Goal: Find specific page/section: Find specific page/section

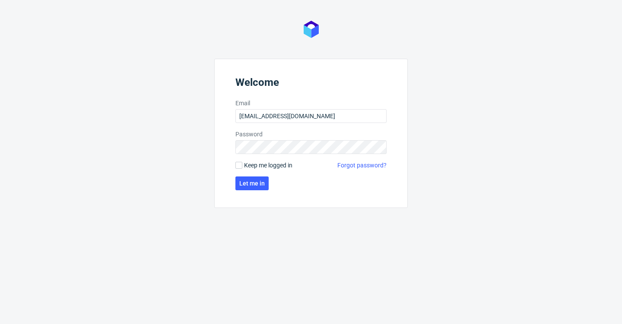
type input "[EMAIL_ADDRESS][DOMAIN_NAME]"
click at [251, 184] on button "Let me in" at bounding box center [251, 184] width 33 height 14
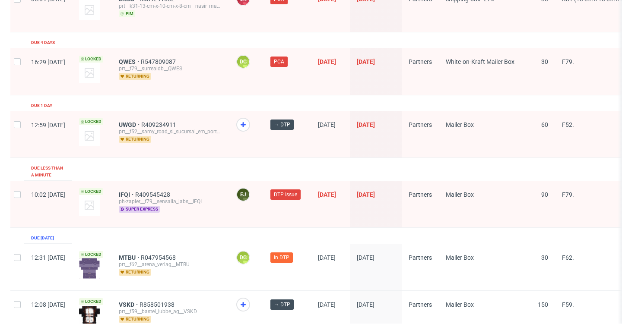
scroll to position [1458, 0]
click at [141, 122] on span "UWGD" at bounding box center [130, 125] width 22 height 7
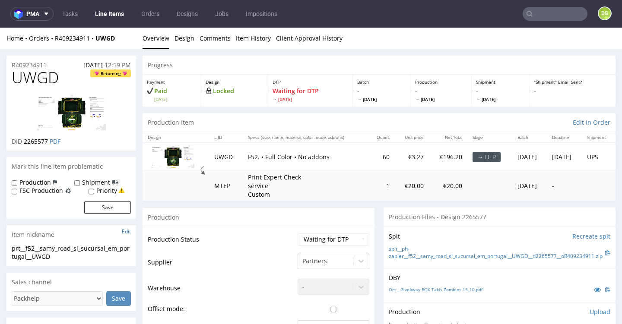
click at [106, 15] on link "Line Items" at bounding box center [109, 14] width 39 height 14
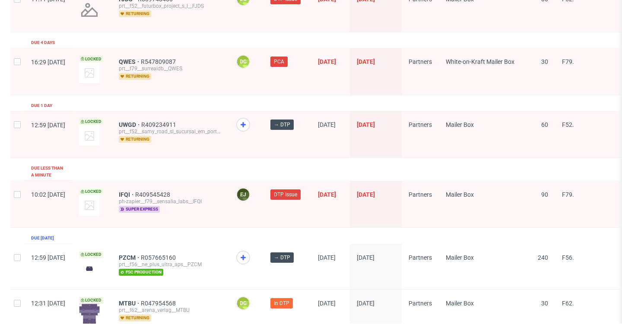
scroll to position [1457, 0]
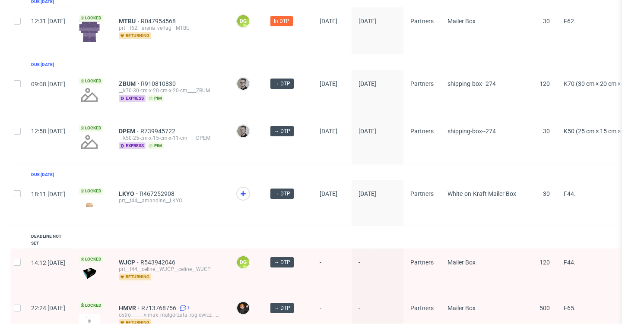
scroll to position [93, 0]
click at [139, 193] on span "LKYO" at bounding box center [129, 193] width 21 height 7
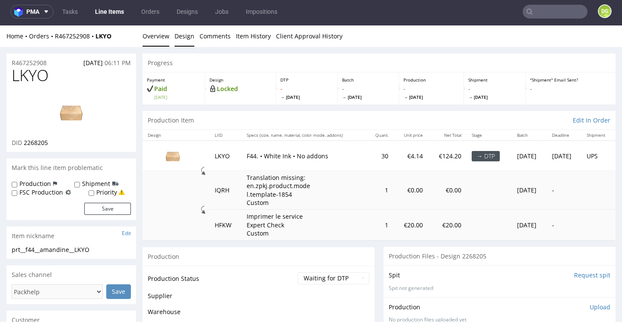
click at [179, 36] on link "Design" at bounding box center [184, 35] width 20 height 21
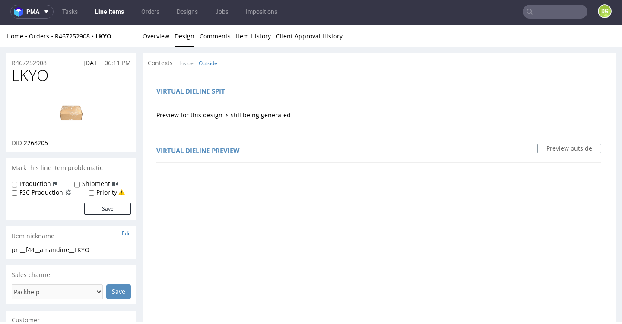
click at [70, 118] on img at bounding box center [71, 112] width 69 height 39
